Goal: Task Accomplishment & Management: Use online tool/utility

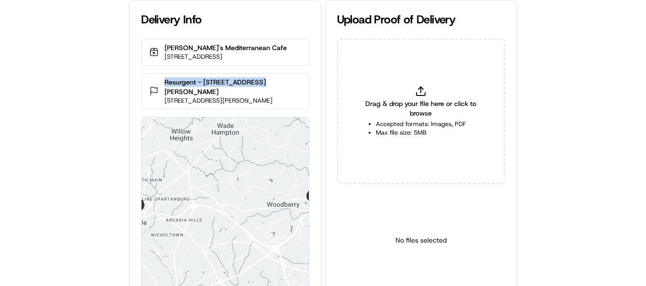
click at [257, 86] on p "Resurgent - [STREET_ADDRESS][PERSON_NAME]" at bounding box center [232, 86] width 136 height 19
drag, startPoint x: 259, startPoint y: 91, endPoint x: 166, endPoint y: 91, distance: 93.2
click at [166, 91] on p "Resurgent - [STREET_ADDRESS][PERSON_NAME]" at bounding box center [232, 86] width 136 height 19
copy p "Resurgent - [STREET_ADDRESS][PERSON_NAME]"
click at [425, 94] on icon at bounding box center [420, 94] width 9 height 3
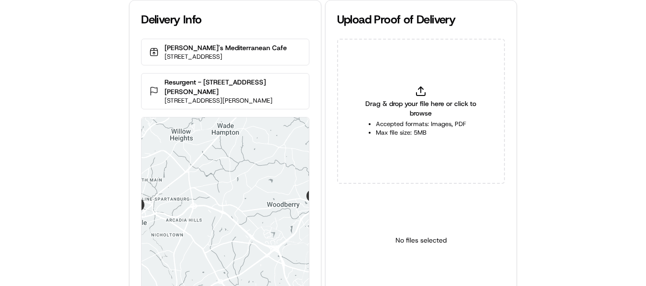
type input "C:\fakepath\Resurgent - [STREET_ADDRESS][PERSON_NAME] pop1.jpeg"
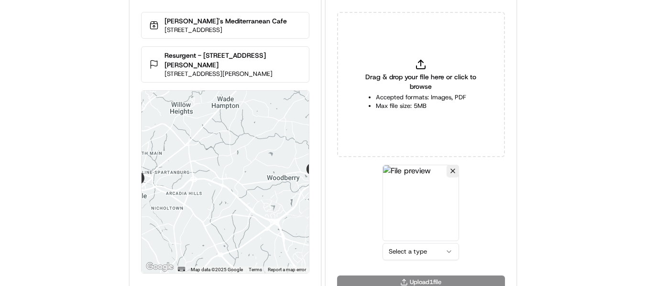
scroll to position [42, 0]
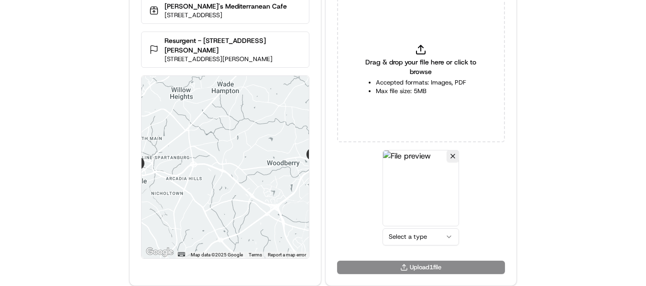
click at [423, 238] on html "Delivery Info Taziki's Mediterranean Cafe [STREET_ADDRESS] Resurgent - 55 [PERS…" at bounding box center [323, 101] width 646 height 286
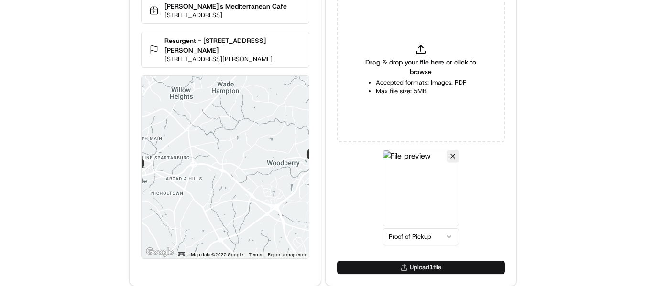
click at [433, 267] on button "Upload 1 file" at bounding box center [421, 267] width 168 height 13
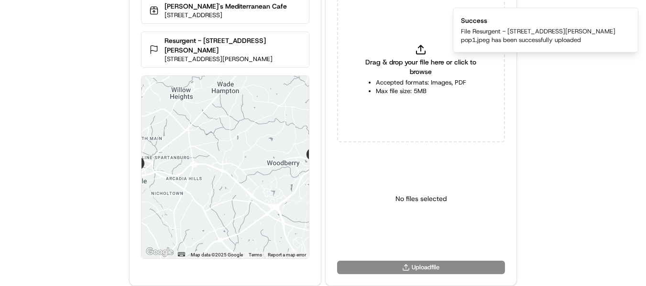
click at [416, 54] on icon at bounding box center [420, 49] width 11 height 11
type input "C:\fakepath\Resurgent - 55 Beattie Place pod1.jpeg"
click at [405, 237] on html "Delivery Info Taziki's Mediterranean Cafe 3604 Pelham Rd Ste A, Greenville, SC …" at bounding box center [323, 101] width 646 height 286
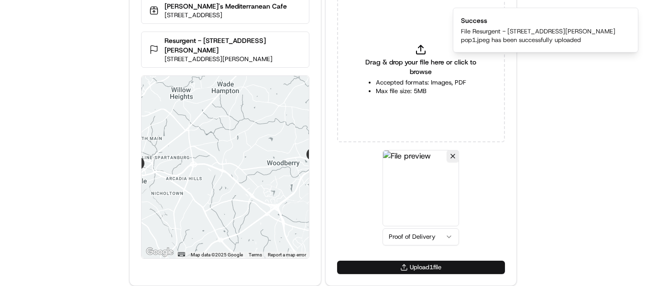
click at [423, 266] on button "Upload 1 file" at bounding box center [421, 267] width 168 height 13
